Goal: Information Seeking & Learning: Check status

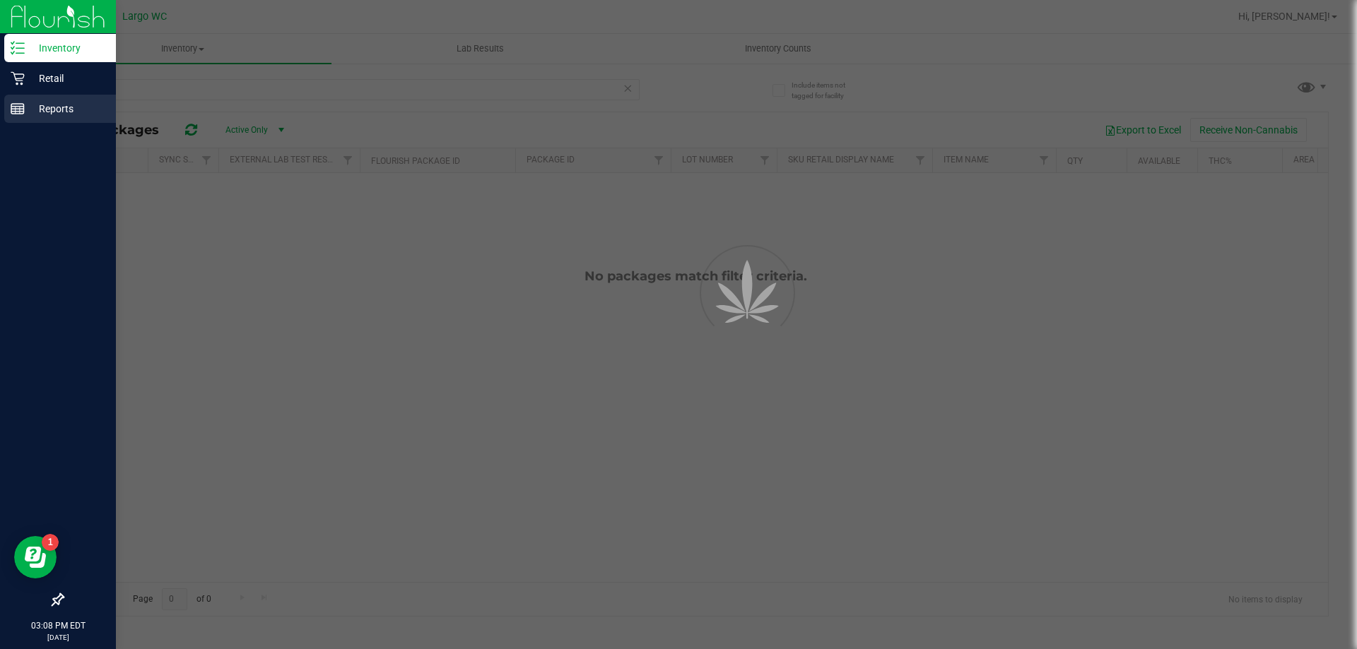
click at [40, 108] on p "Reports" at bounding box center [67, 108] width 85 height 17
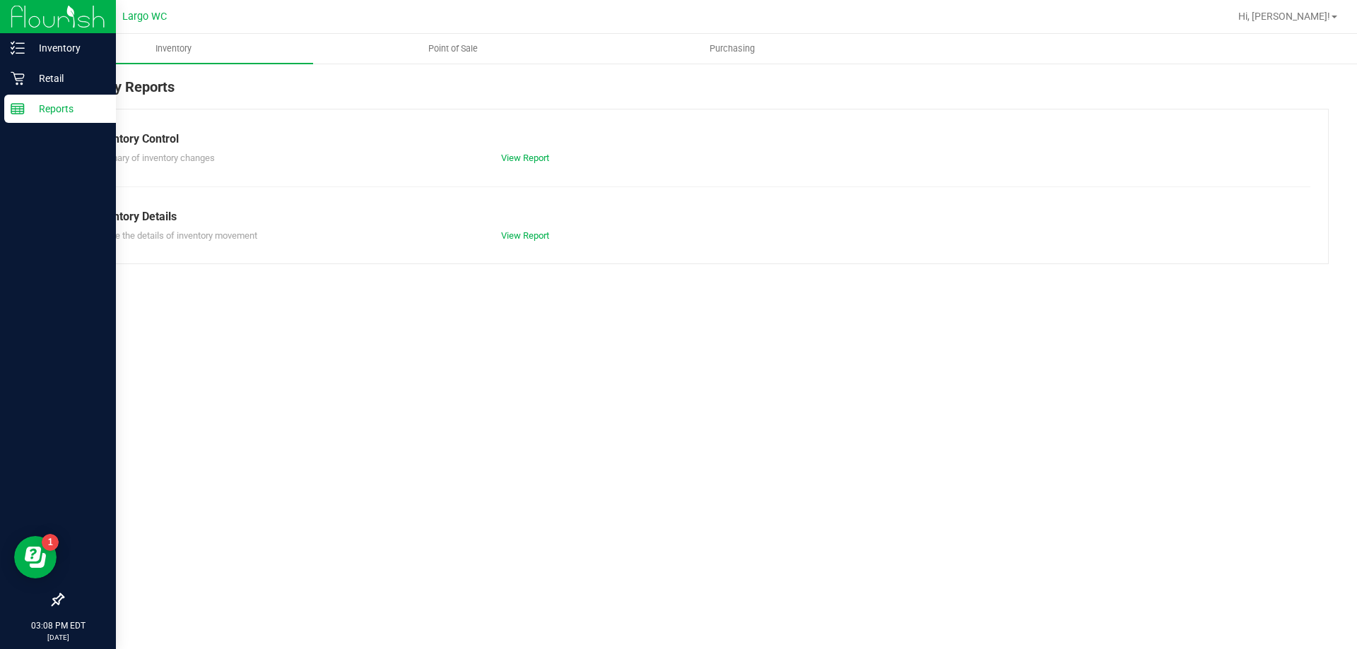
click at [322, 355] on div "Inventory Point of Sale Purchasing Inventory Reports Inventory Control Summary …" at bounding box center [695, 341] width 1323 height 615
click at [452, 46] on span "Point of Sale" at bounding box center [453, 48] width 88 height 13
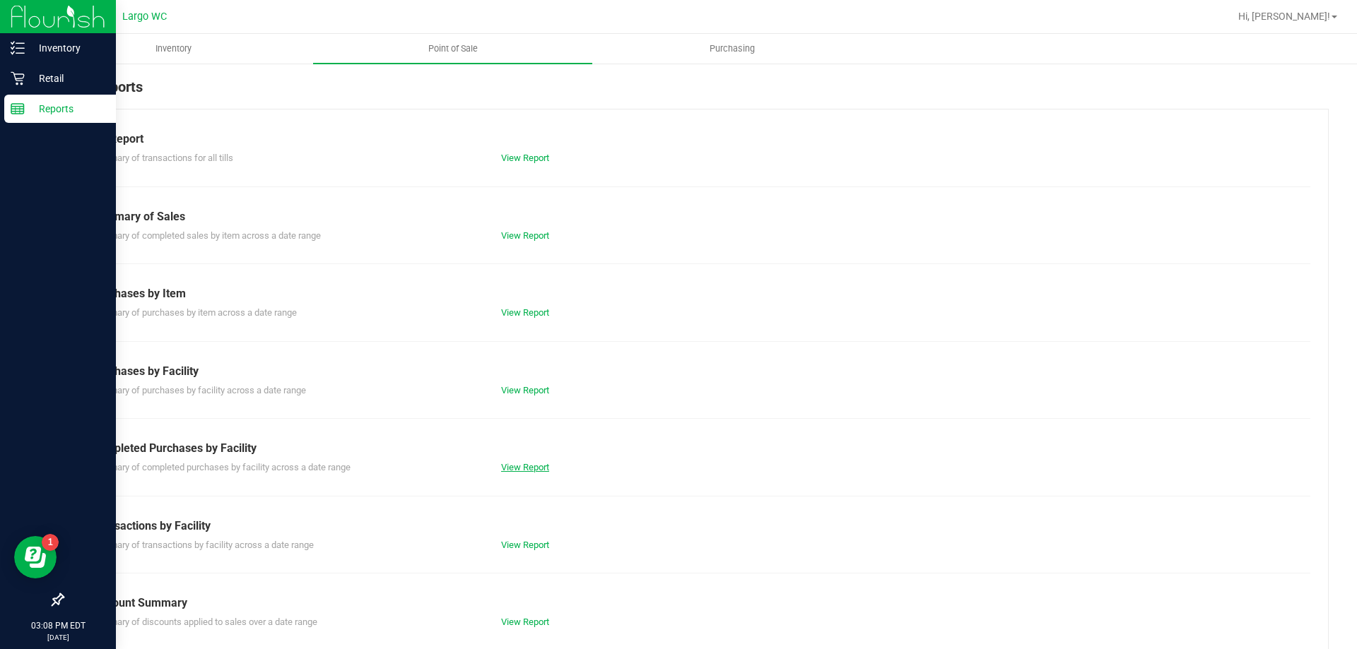
click at [536, 467] on link "View Report" at bounding box center [525, 467] width 48 height 11
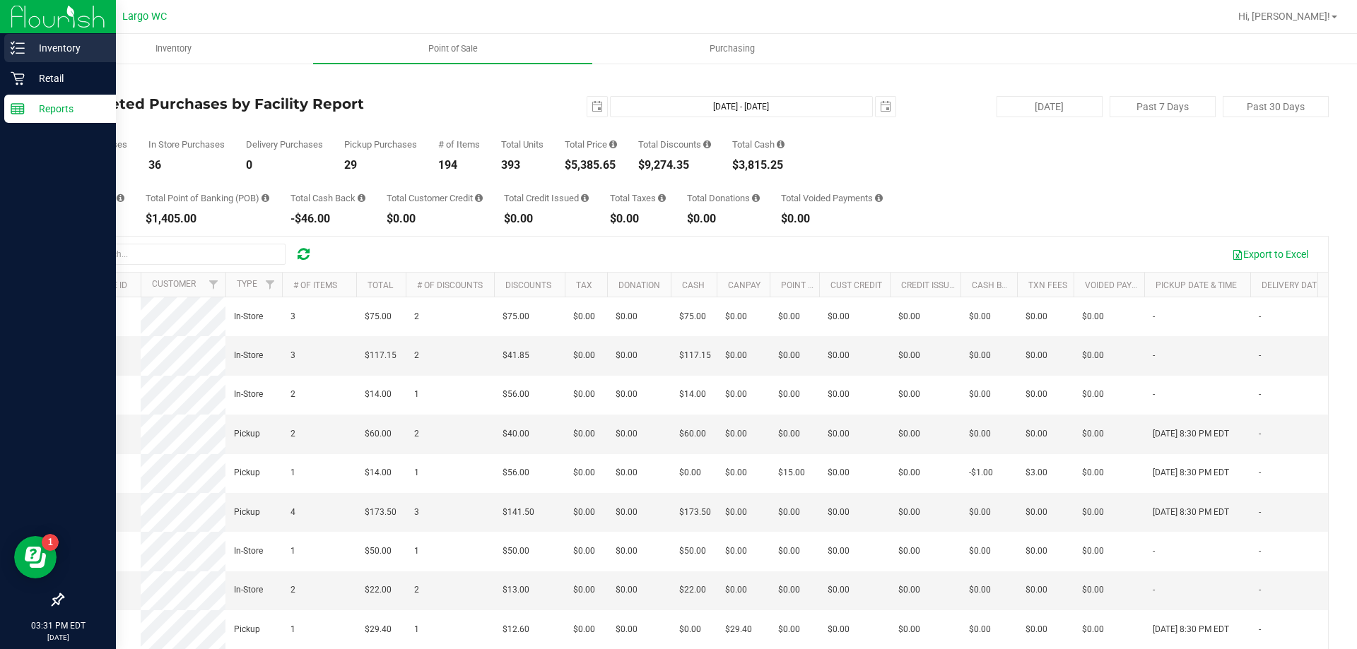
click at [13, 47] on icon at bounding box center [18, 48] width 14 height 14
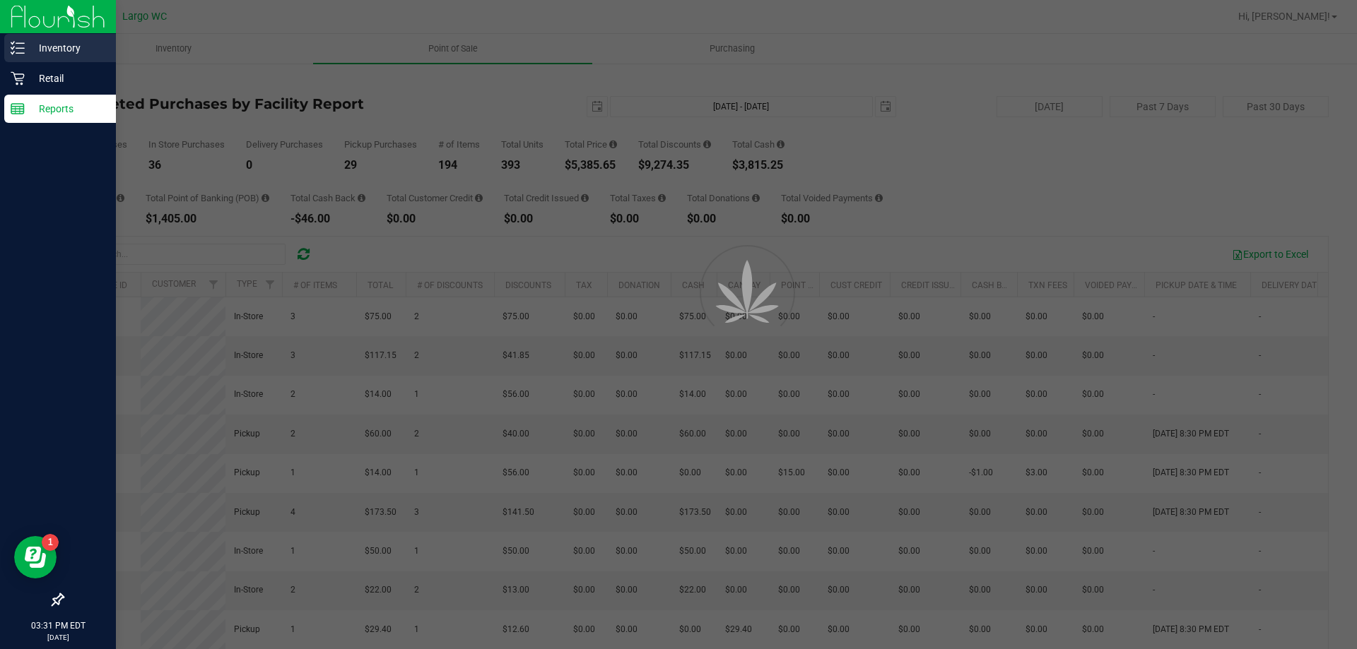
click at [13, 47] on icon at bounding box center [18, 48] width 14 height 14
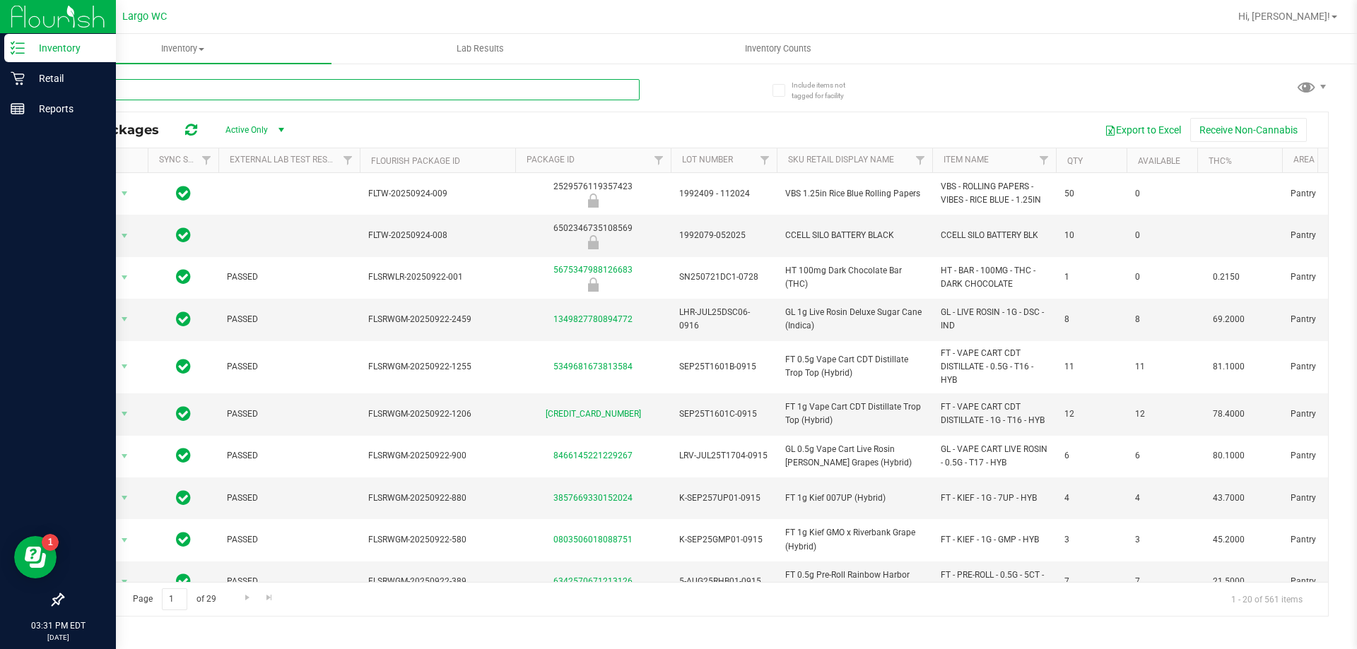
click at [329, 83] on input "text" at bounding box center [350, 89] width 577 height 21
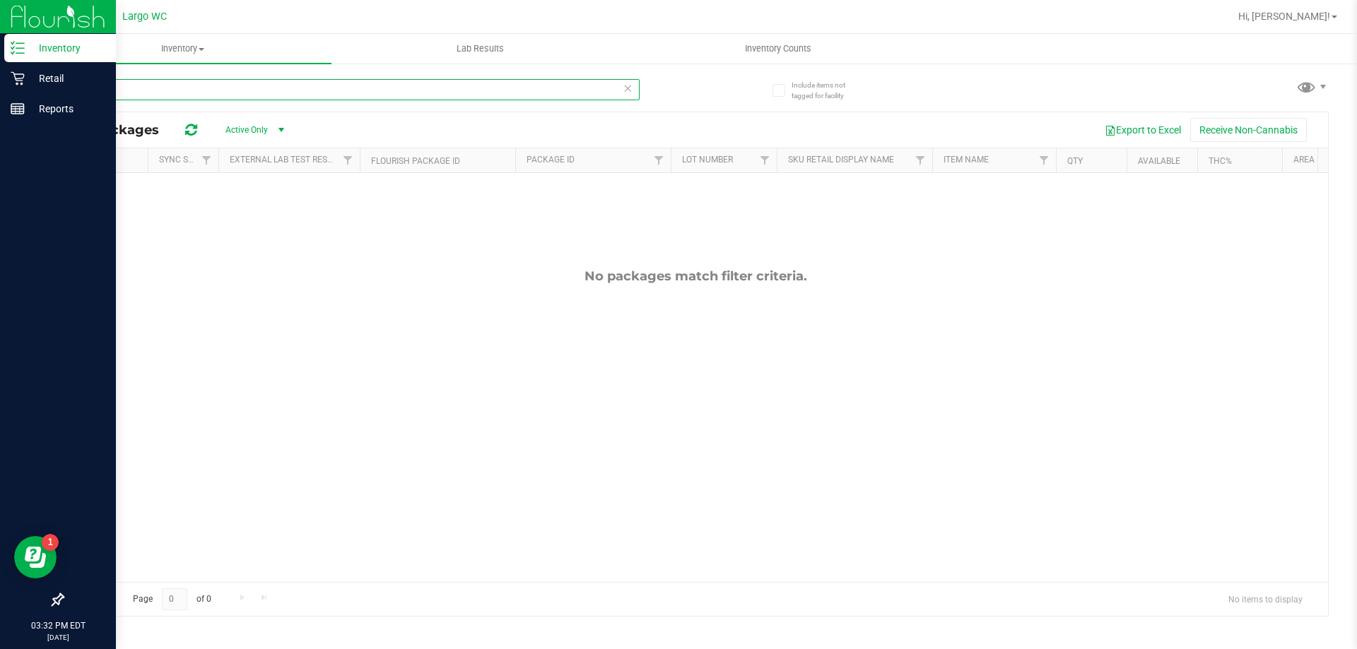
type input "yuzu"
click at [49, 76] on p "Retail" at bounding box center [67, 78] width 85 height 17
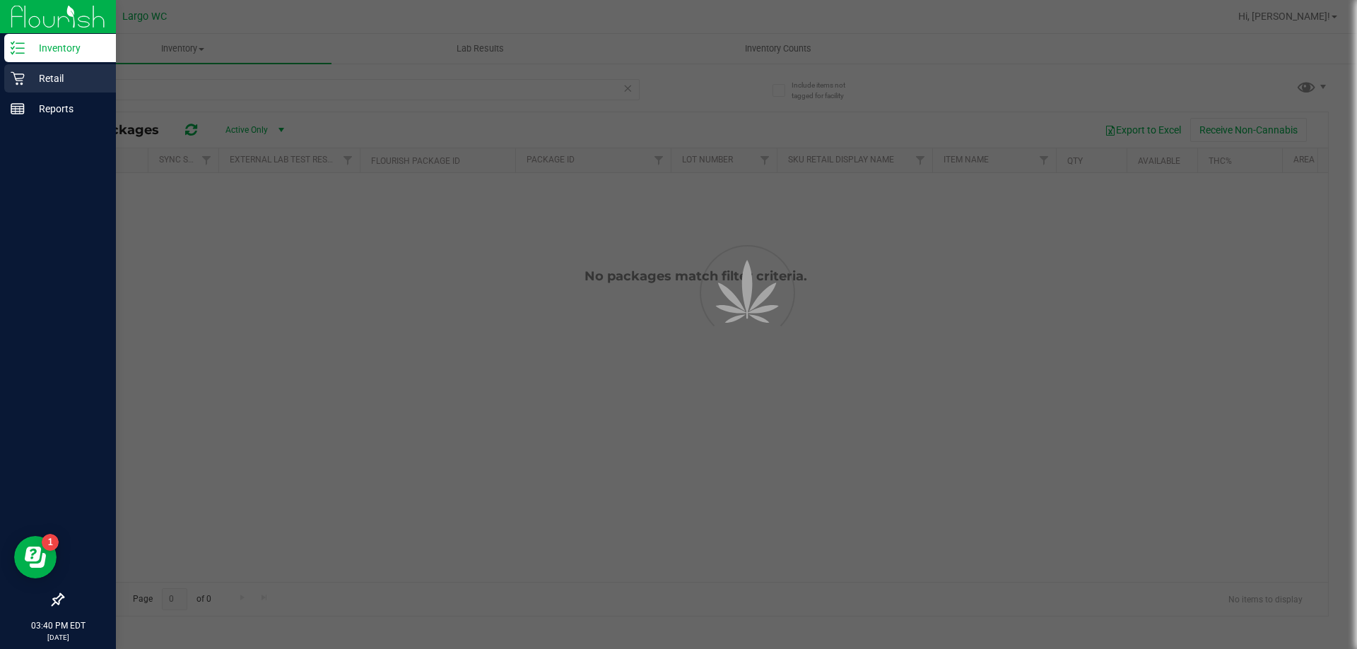
click at [49, 76] on p "Retail" at bounding box center [67, 78] width 85 height 17
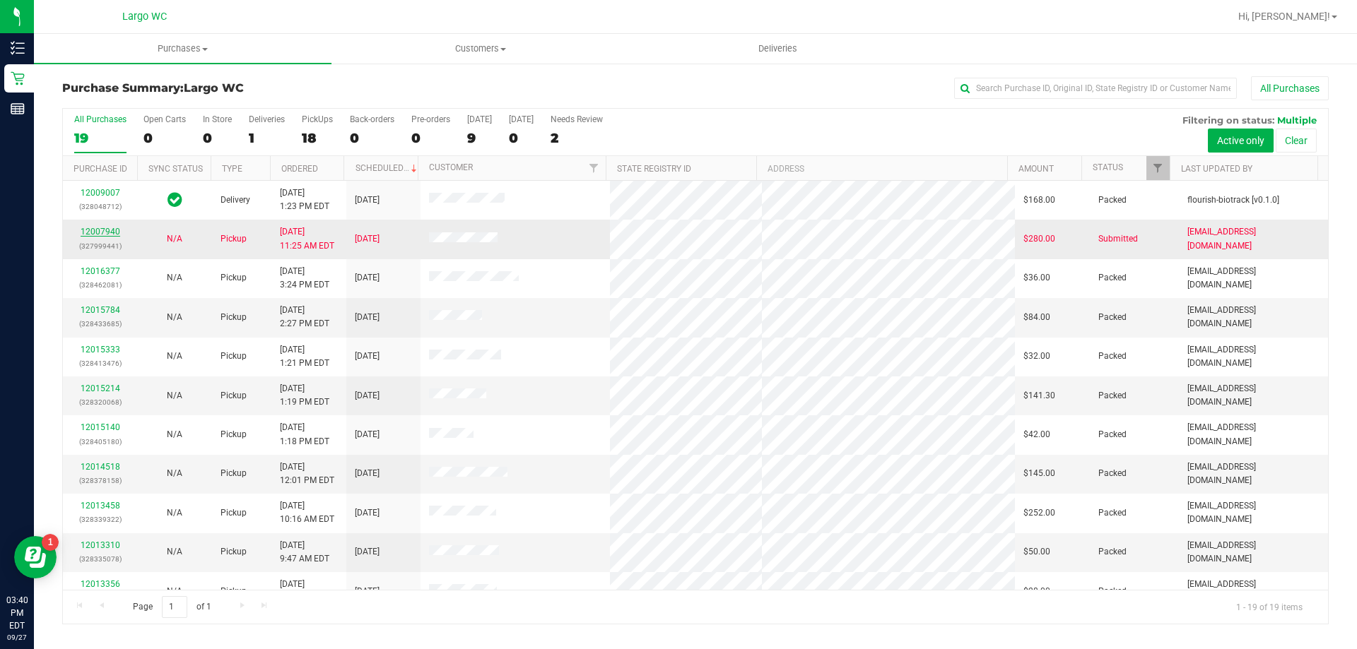
click at [102, 231] on link "12007940" at bounding box center [101, 232] width 40 height 10
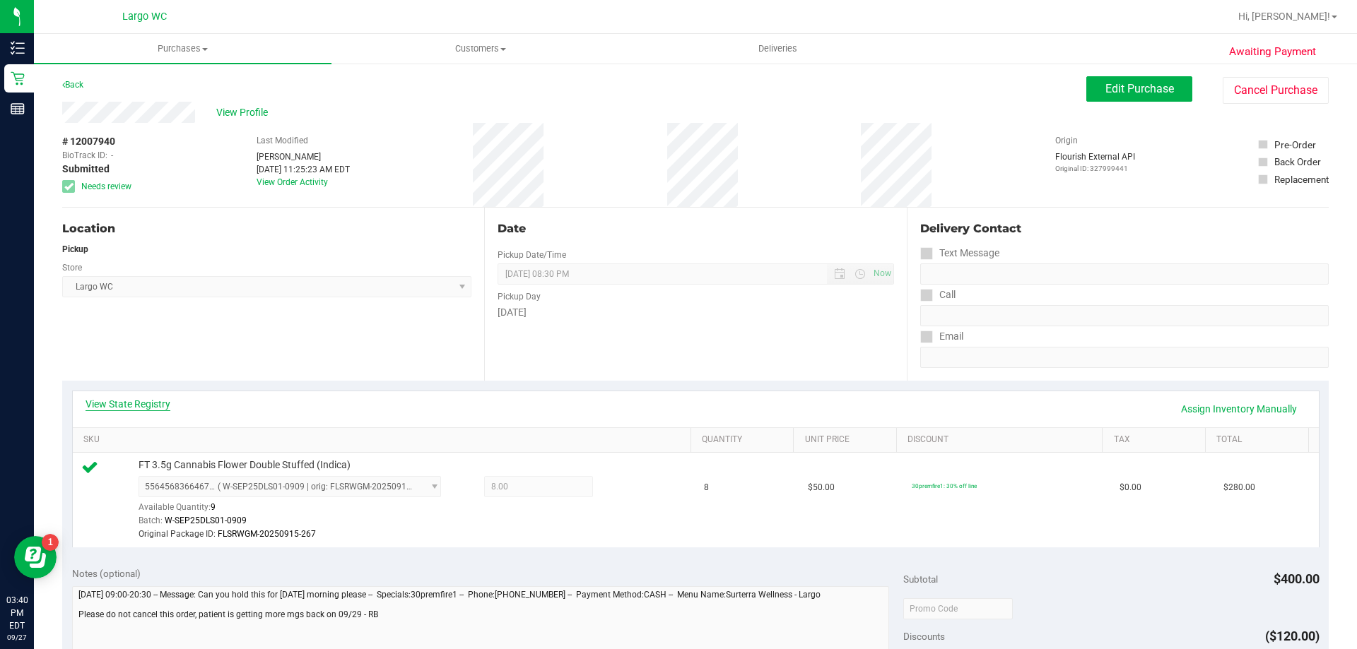
click at [155, 403] on link "View State Registry" at bounding box center [127, 404] width 85 height 14
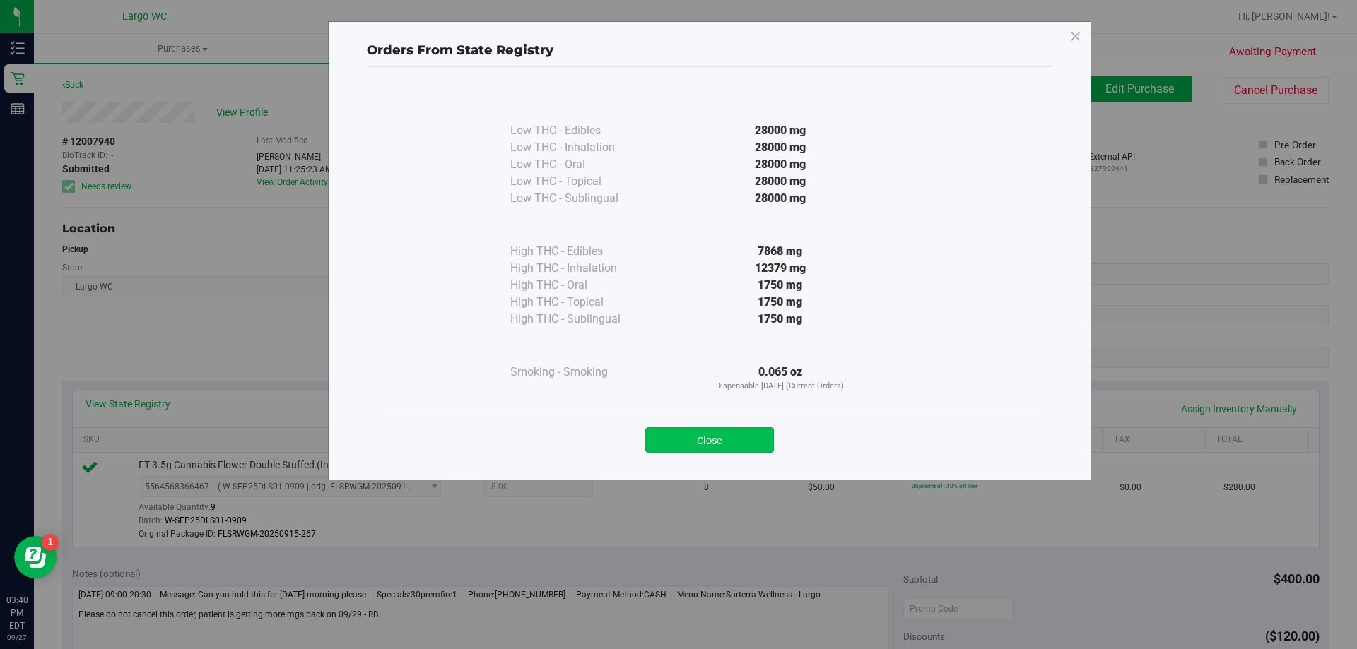
click at [719, 436] on button "Close" at bounding box center [709, 439] width 129 height 25
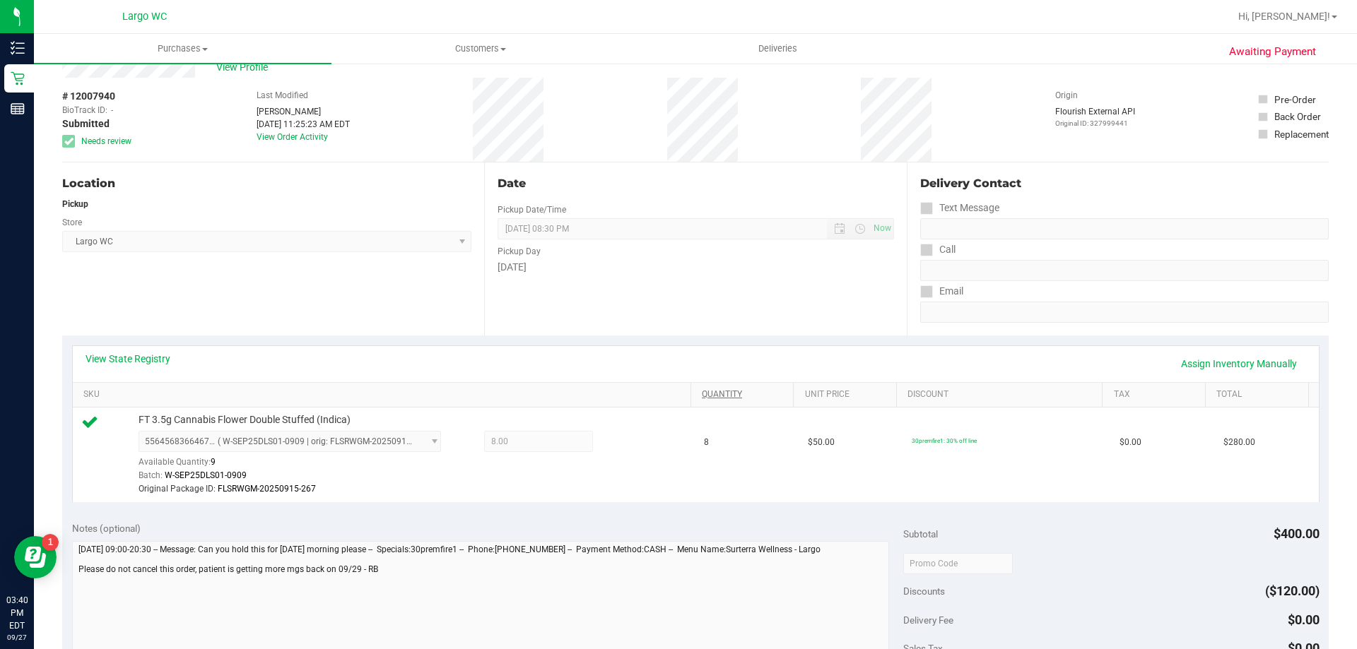
scroll to position [141, 0]
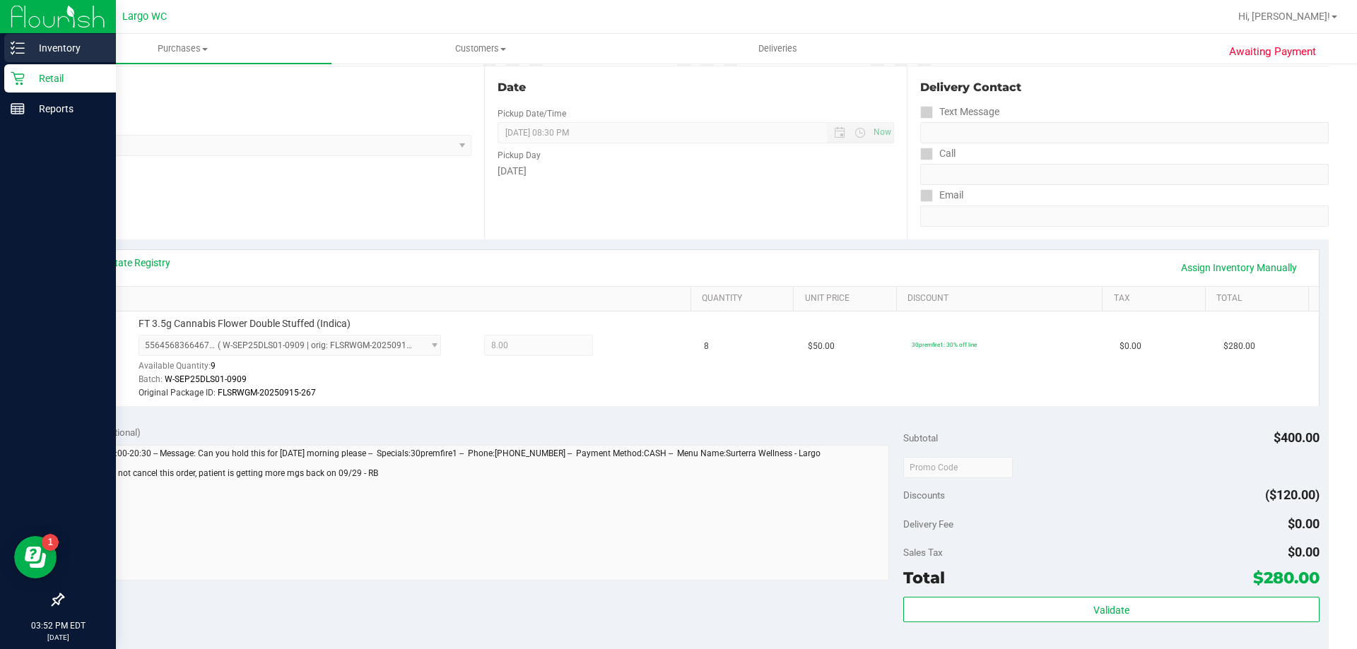
click at [13, 45] on icon at bounding box center [18, 48] width 14 height 14
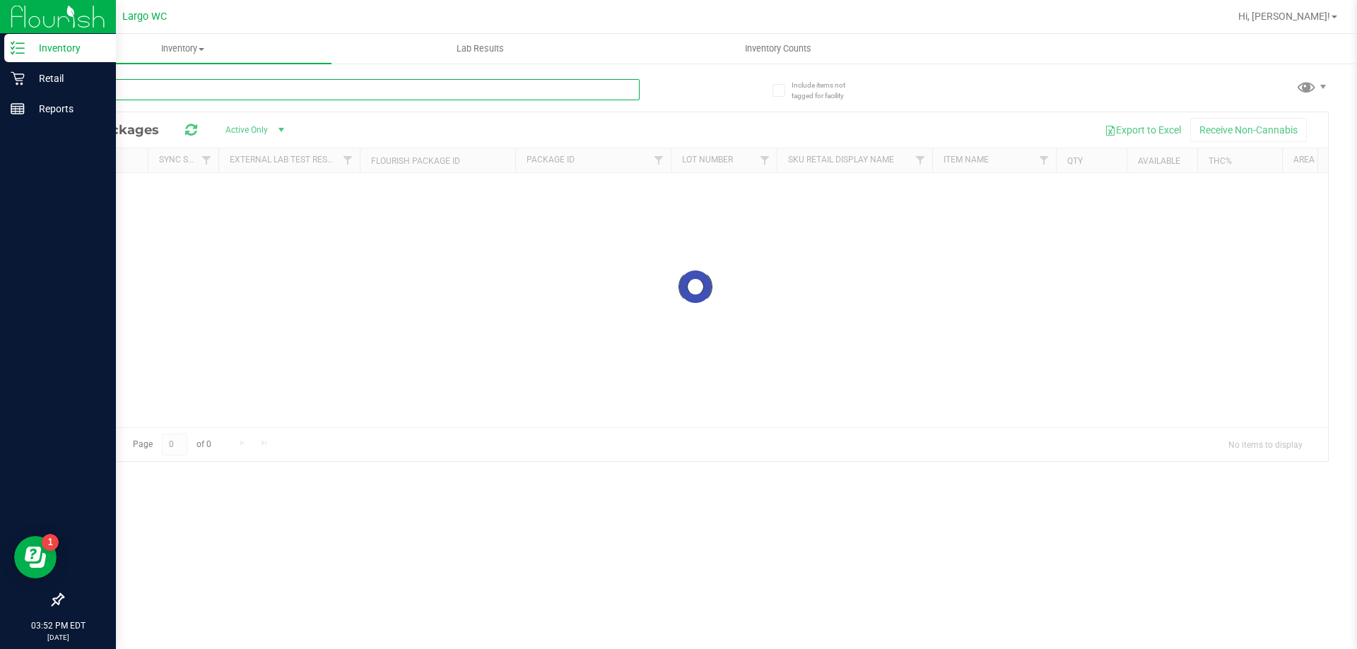
click at [281, 80] on input "text" at bounding box center [350, 89] width 577 height 21
click at [281, 84] on input "text" at bounding box center [350, 89] width 577 height 21
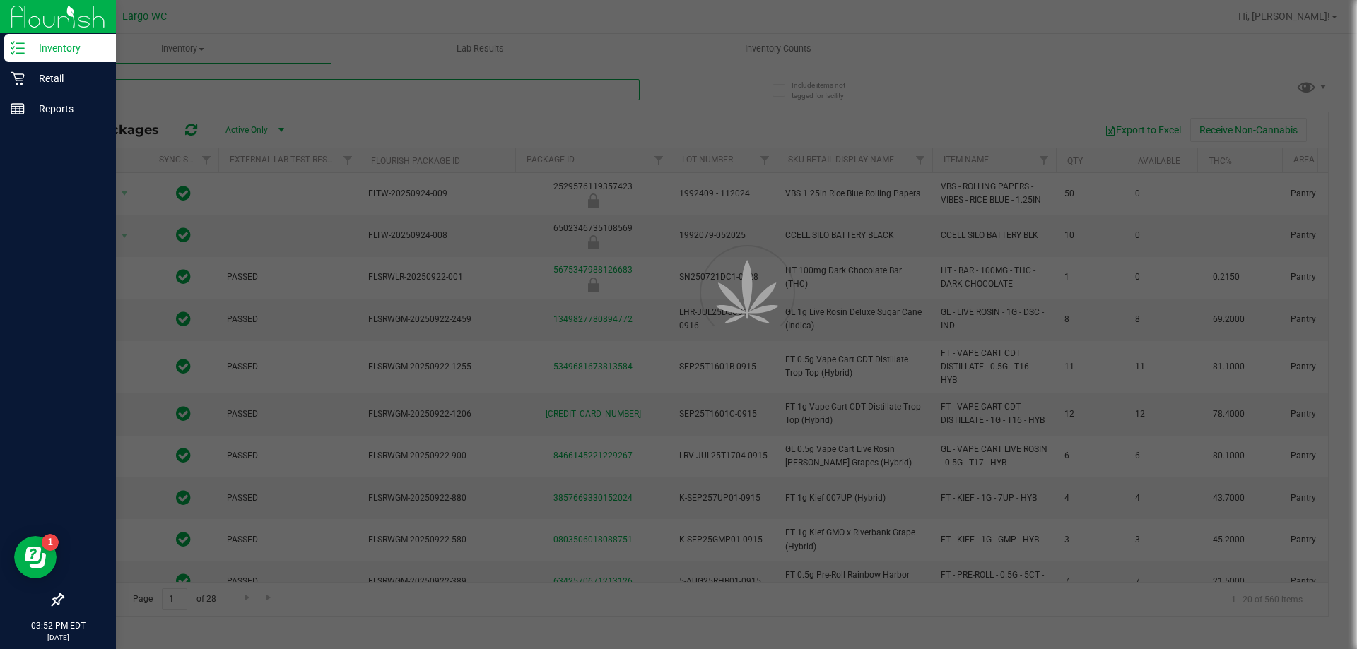
type input "ari"
type input "[DATE]"
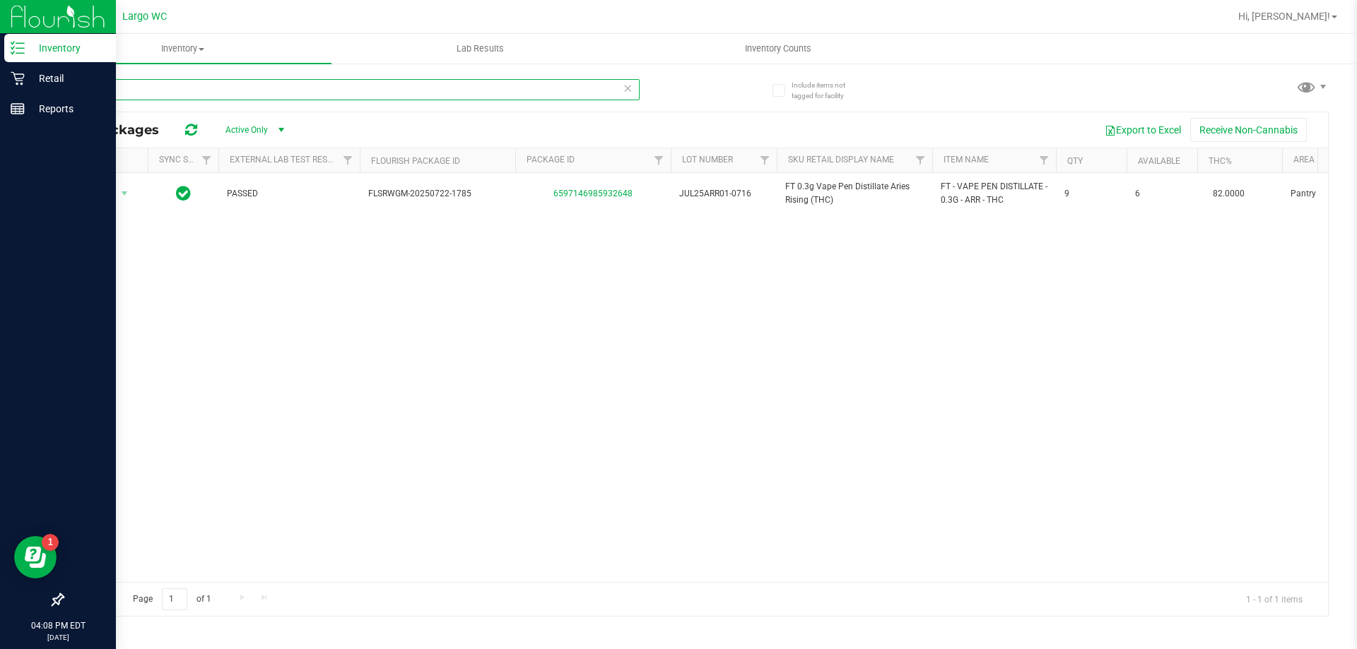
click at [165, 87] on input "aries" at bounding box center [350, 89] width 577 height 21
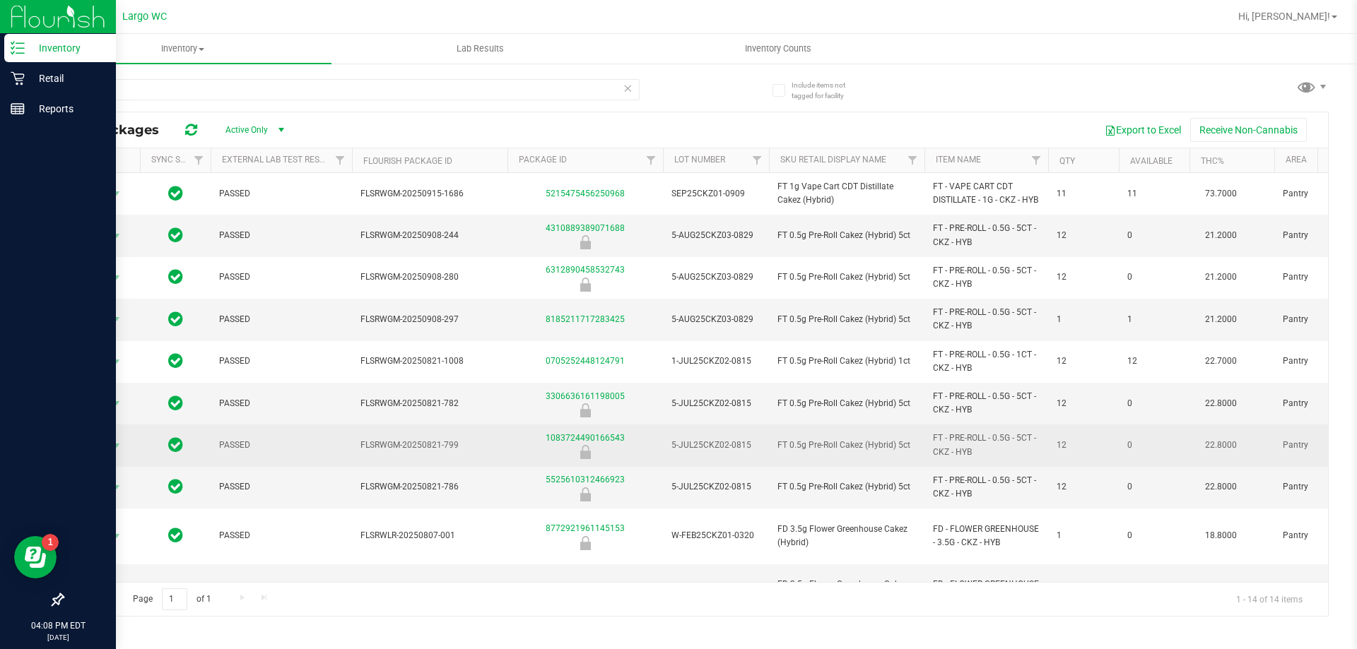
scroll to position [0, 28]
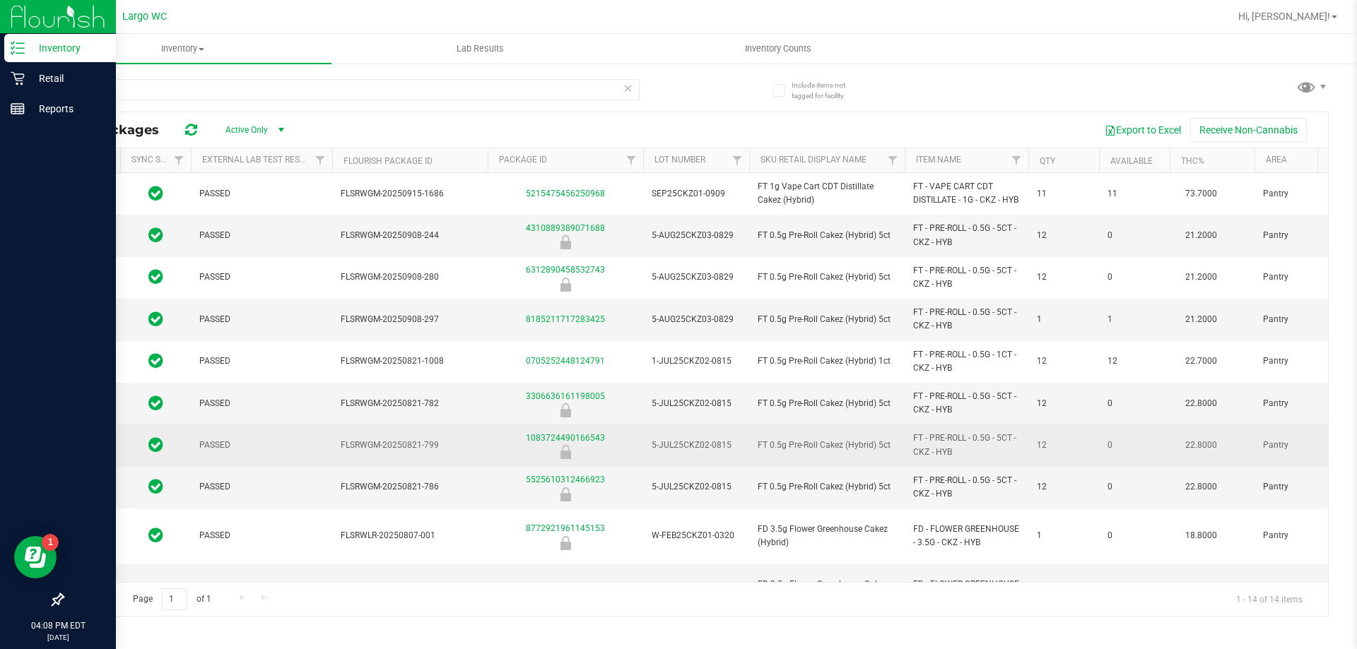
drag, startPoint x: 1008, startPoint y: 443, endPoint x: 1045, endPoint y: 450, distance: 38.1
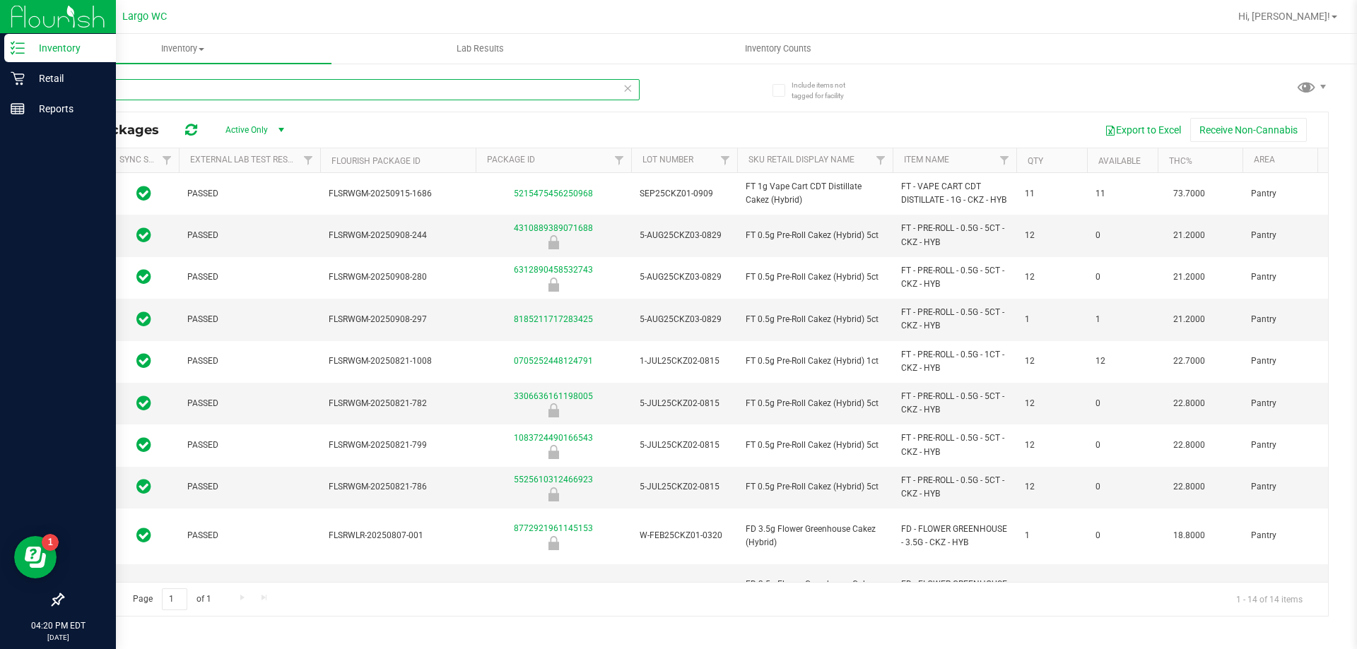
click at [194, 93] on input "cakez" at bounding box center [350, 89] width 577 height 21
click at [194, 89] on input "cakez" at bounding box center [350, 89] width 577 height 21
type input "c"
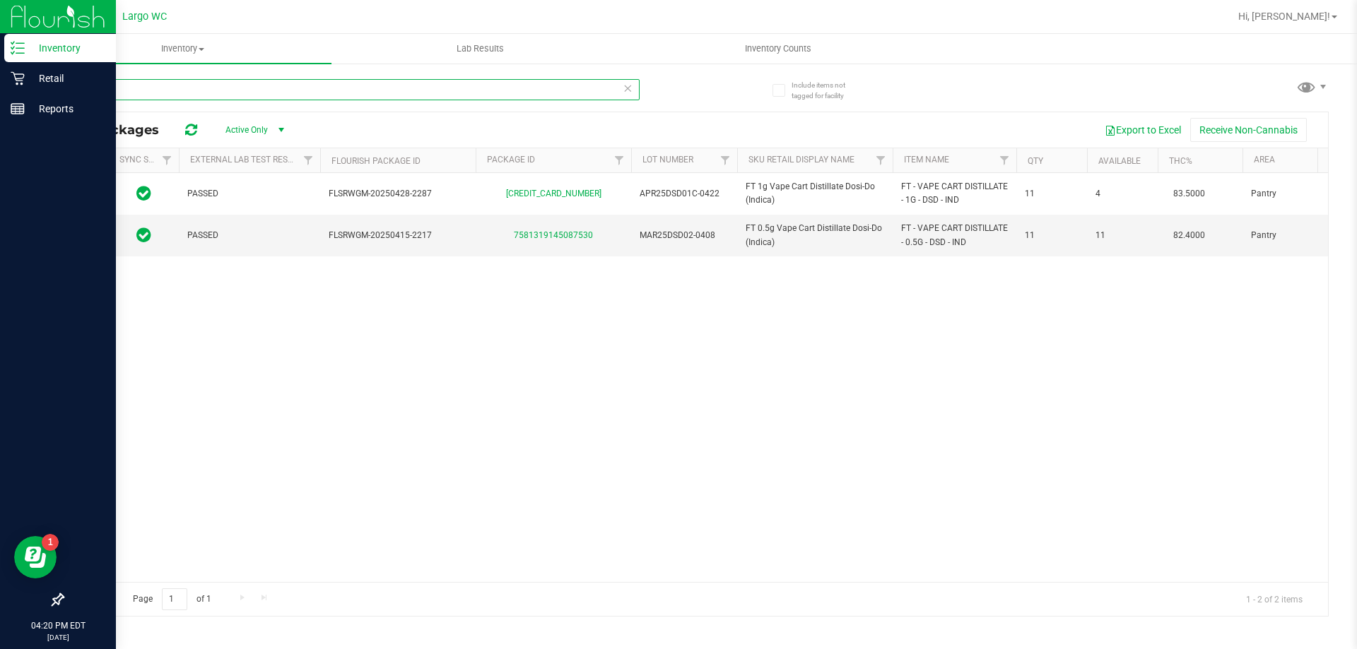
type input "dosi"
click at [385, 90] on input "dosi" at bounding box center [350, 89] width 577 height 21
